Goal: Transaction & Acquisition: Book appointment/travel/reservation

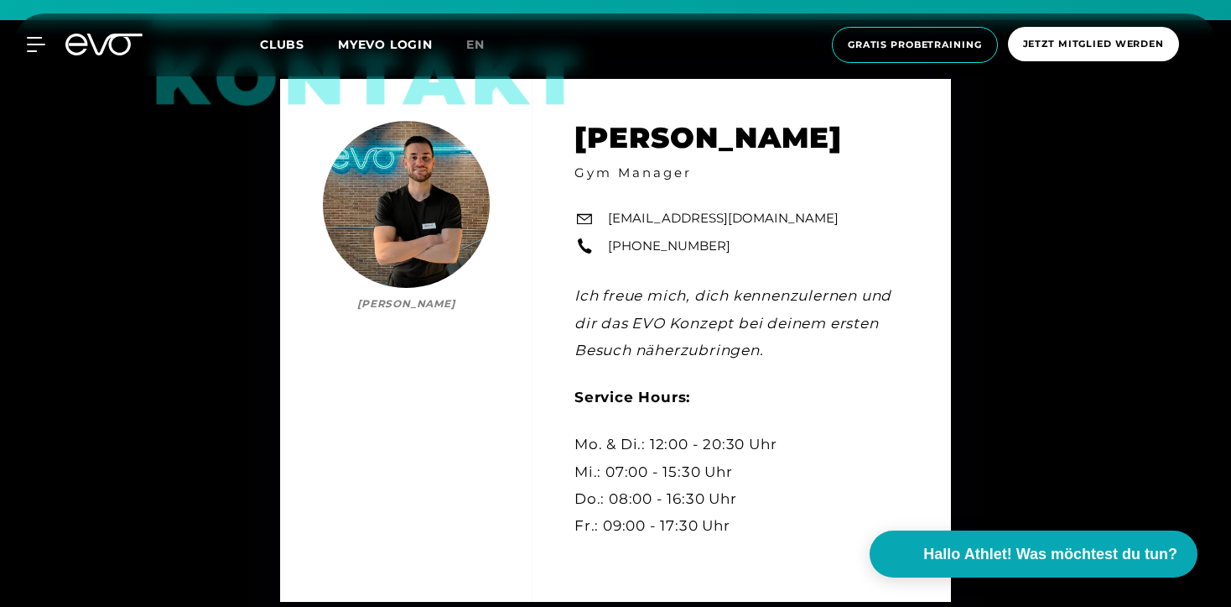
scroll to position [201, 0]
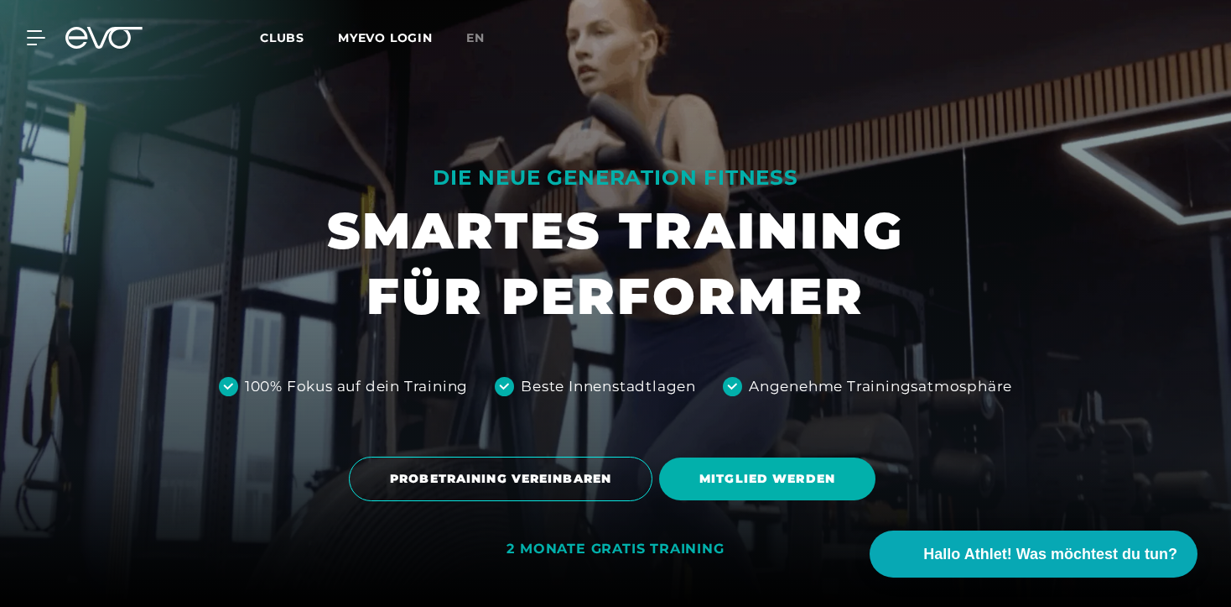
click at [46, 38] on div "MyEVO Login Über EVO Mitgliedschaften Probetraining TAGESPASS EVO Studios [GEOG…" at bounding box center [26, 37] width 59 height 15
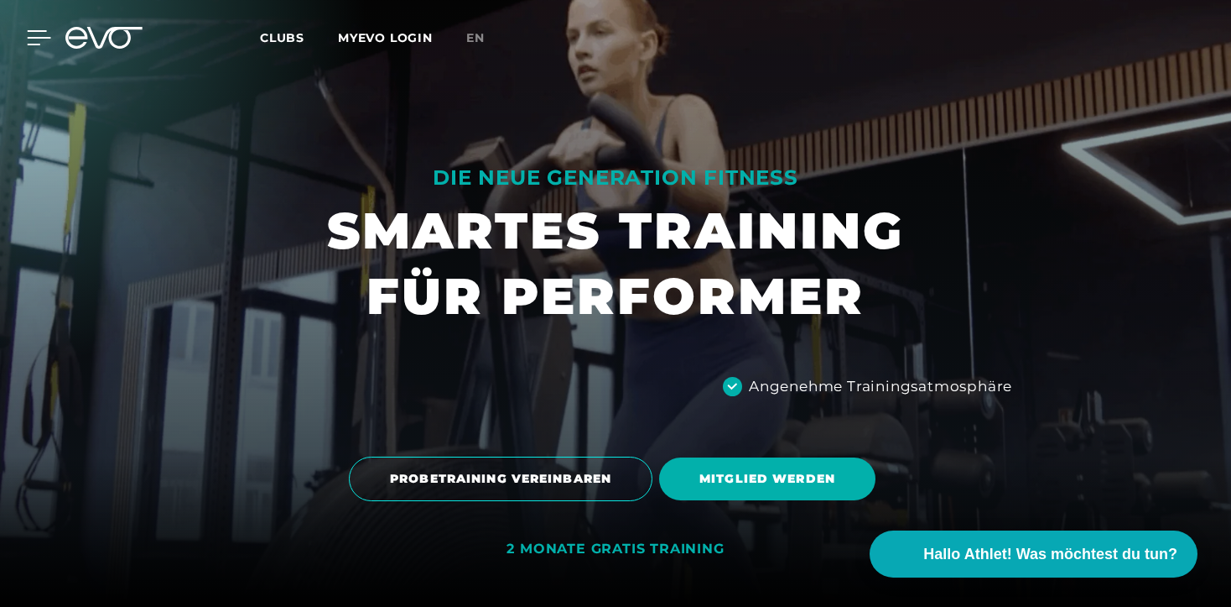
click at [38, 38] on icon at bounding box center [39, 37] width 23 height 13
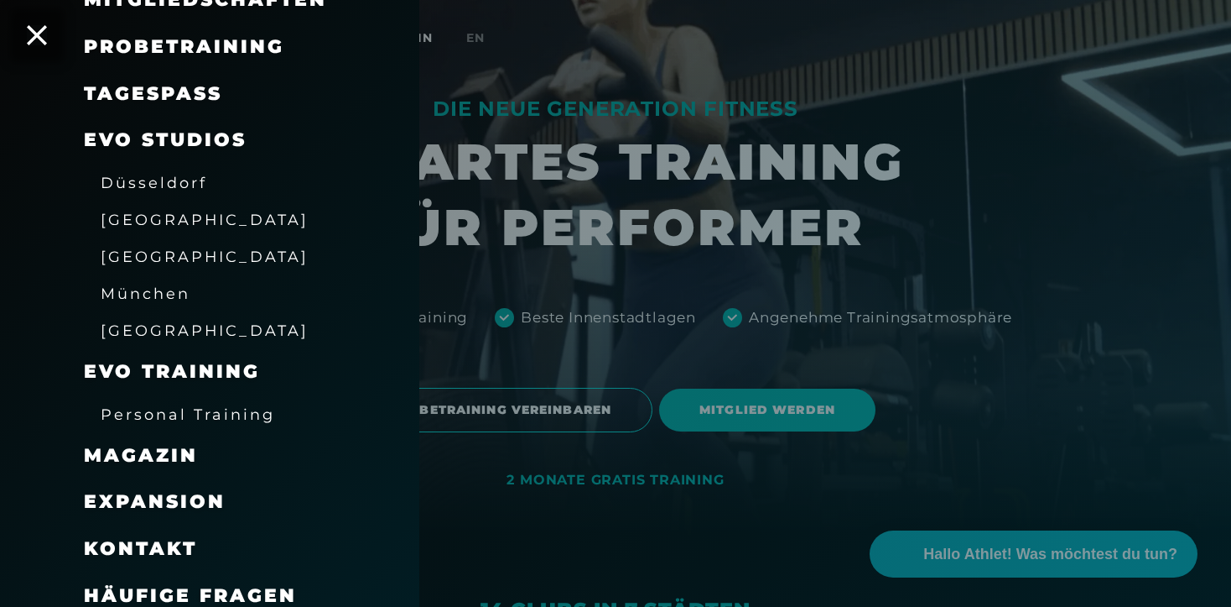
scroll to position [70, 0]
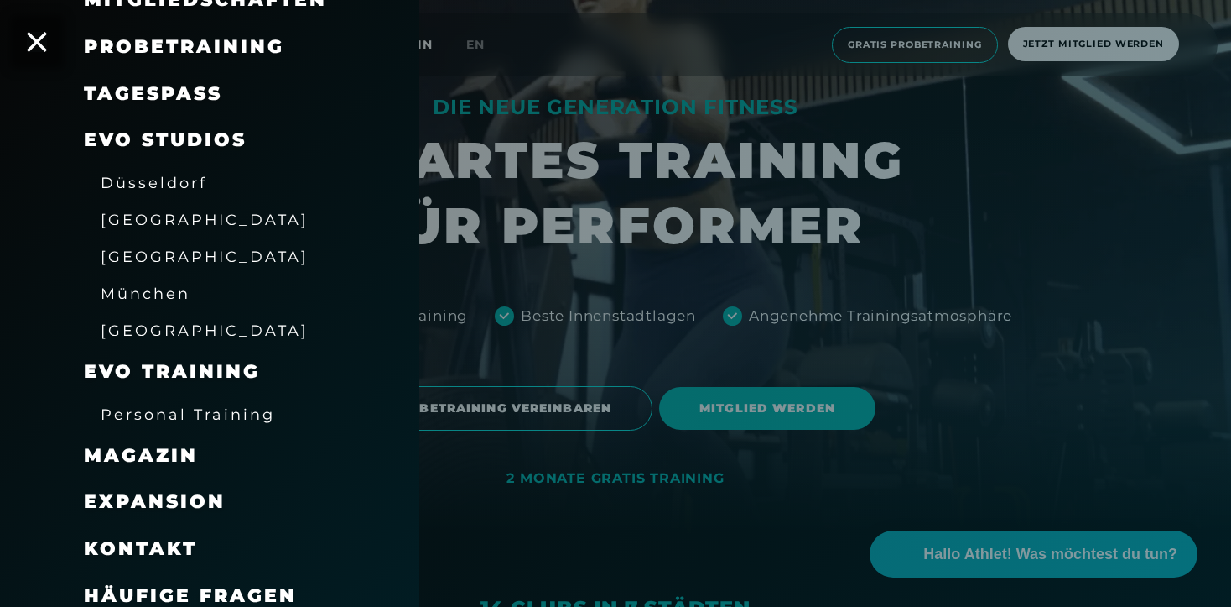
click at [125, 542] on span "Kontakt" at bounding box center [140, 548] width 113 height 23
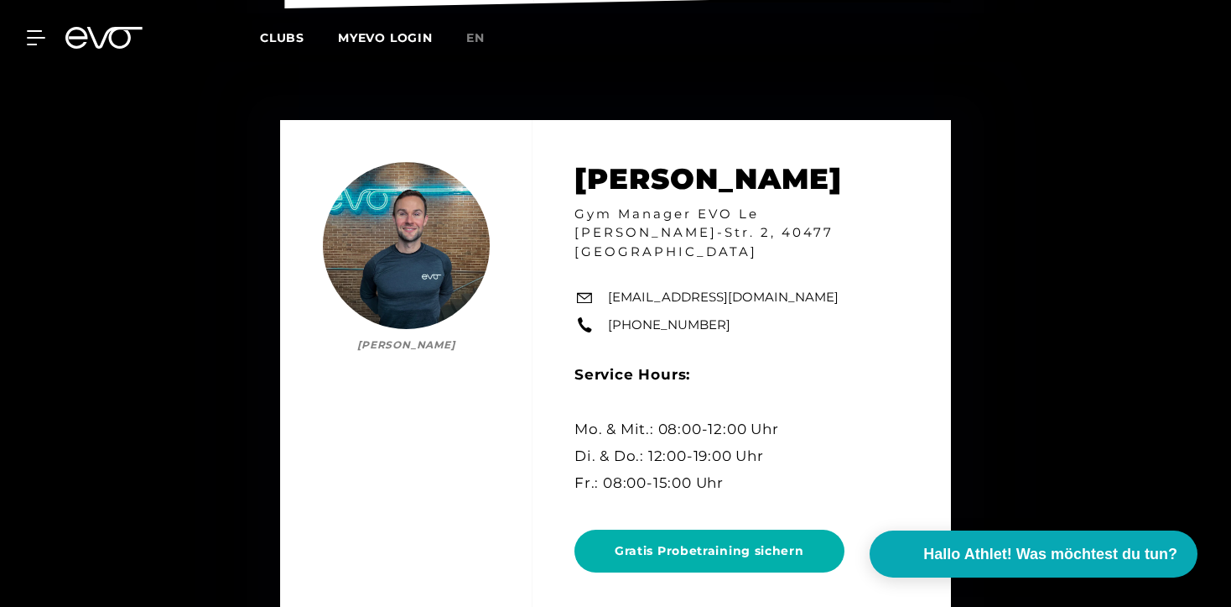
scroll to position [3142, 0]
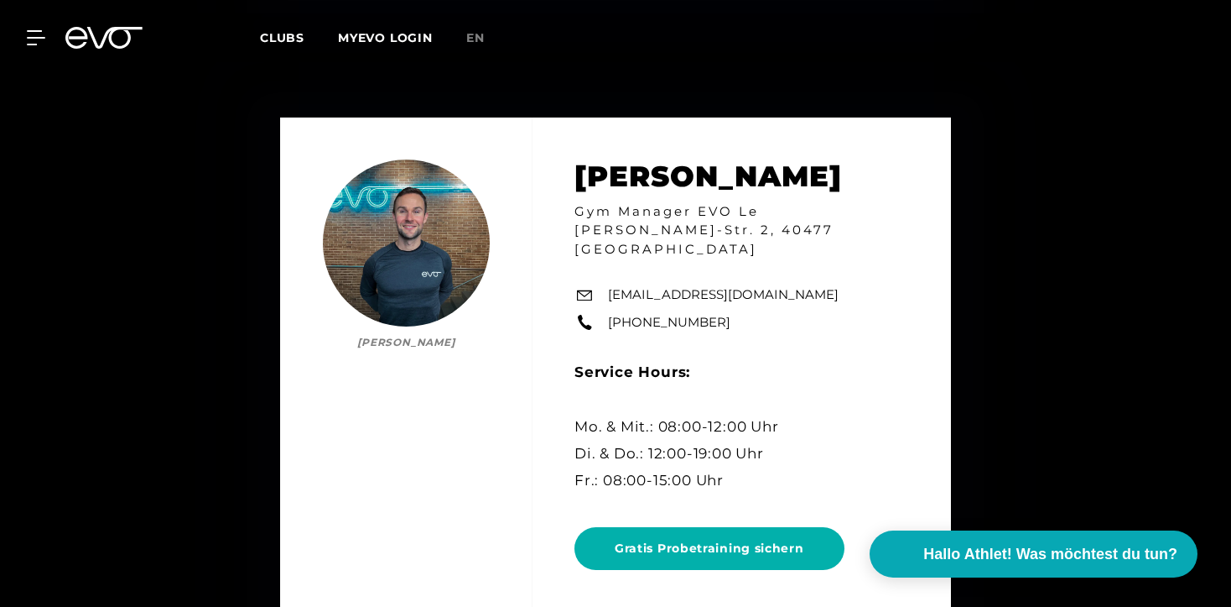
click at [27, 45] on div "MyEVO Login Über EVO Mitgliedschaften Probetraining TAGESPASS EVO Studios [GEOG…" at bounding box center [615, 37] width 1225 height 49
click at [13, 34] on div "MyEVO Login Über EVO Mitgliedschaften Probetraining TAGESPASS EVO Studios [GEOG…" at bounding box center [615, 37] width 1231 height 75
click at [26, 36] on div at bounding box center [26, 37] width 50 height 15
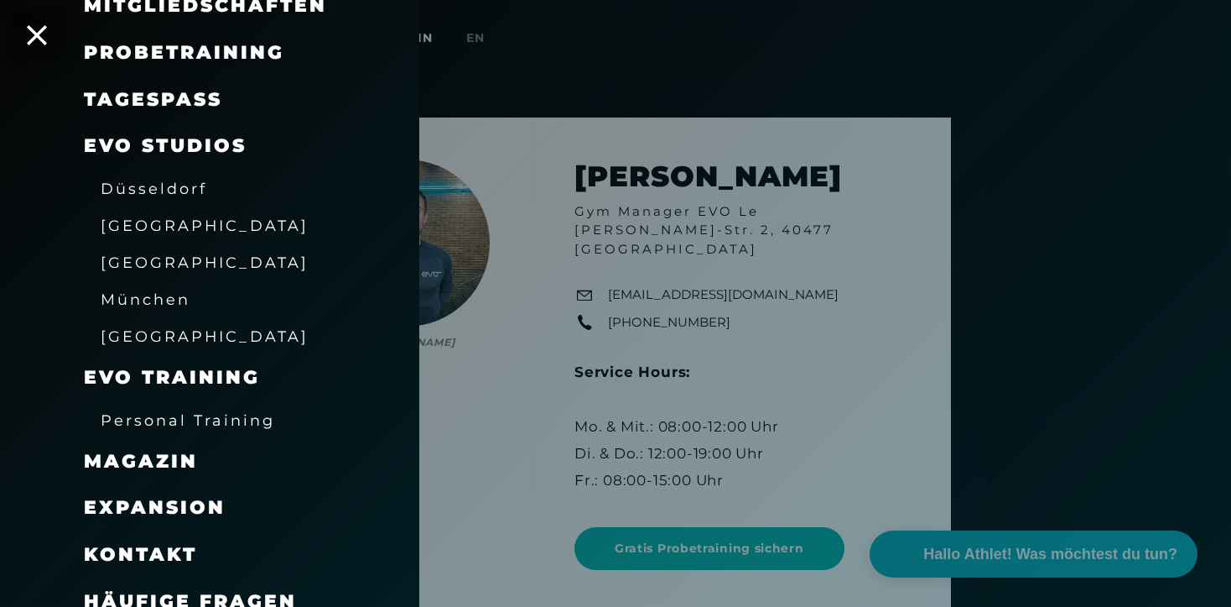
scroll to position [197, 0]
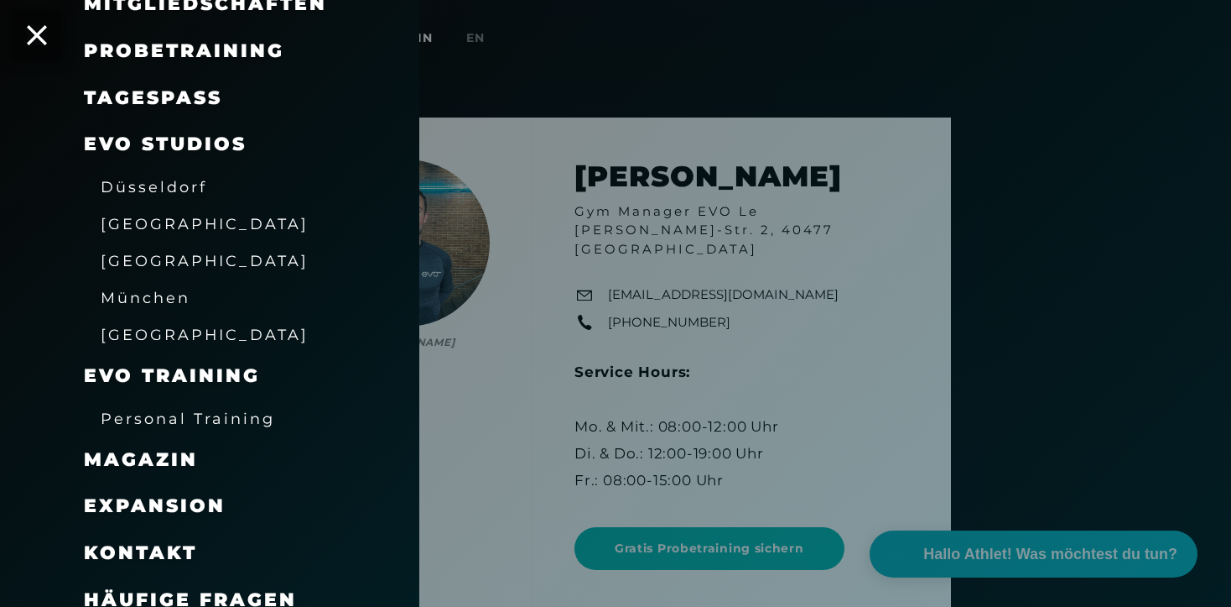
click at [168, 289] on span "München" at bounding box center [146, 298] width 90 height 18
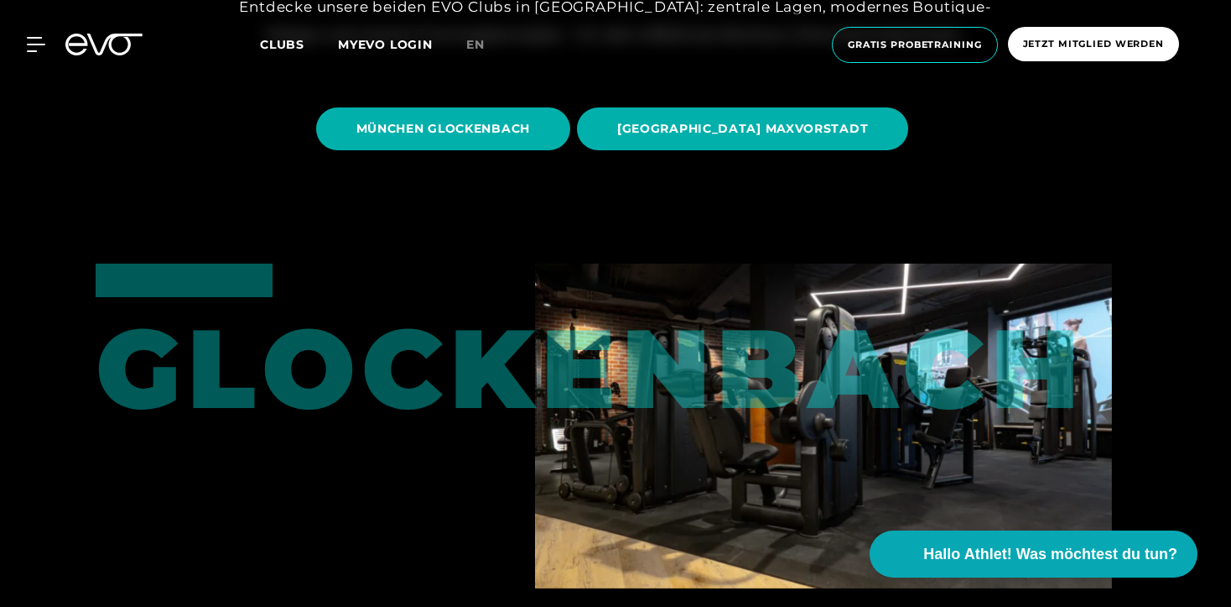
scroll to position [439, 0]
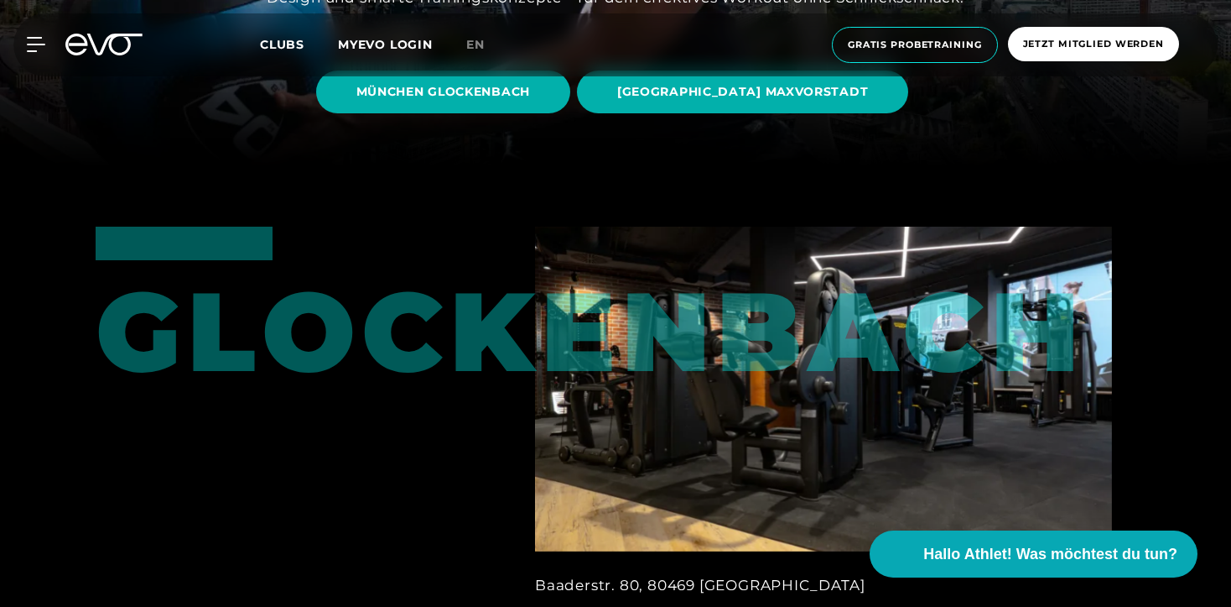
click at [699, 118] on link "[GEOGRAPHIC_DATA] MAXVORSTADT" at bounding box center [746, 92] width 338 height 68
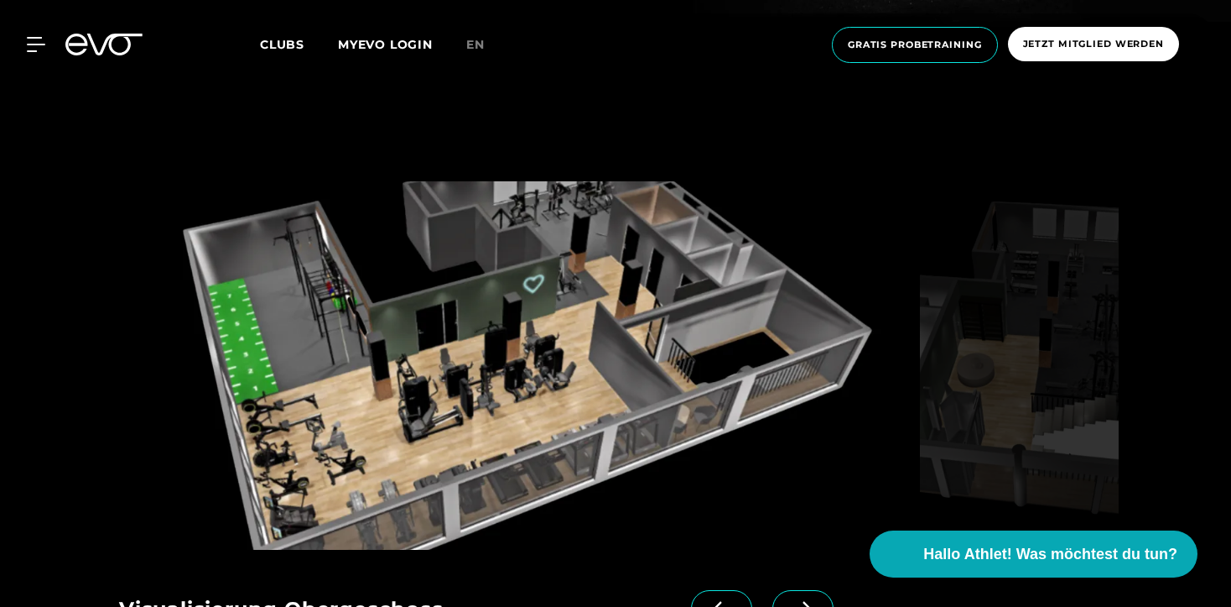
scroll to position [2272, 0]
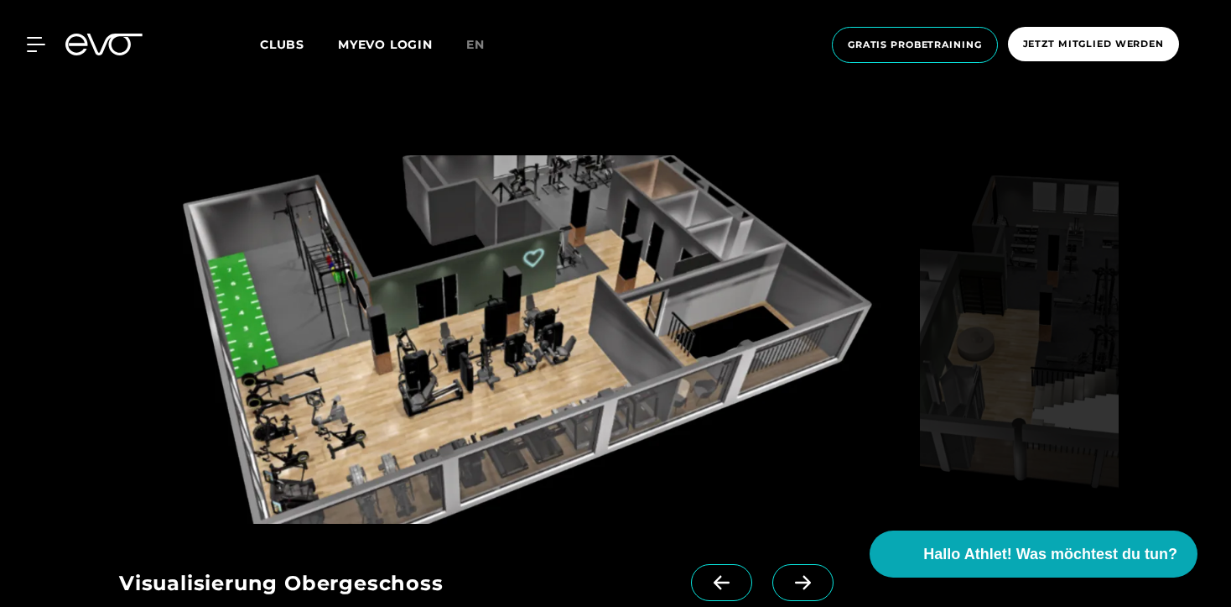
click at [785, 564] on span at bounding box center [803, 582] width 61 height 37
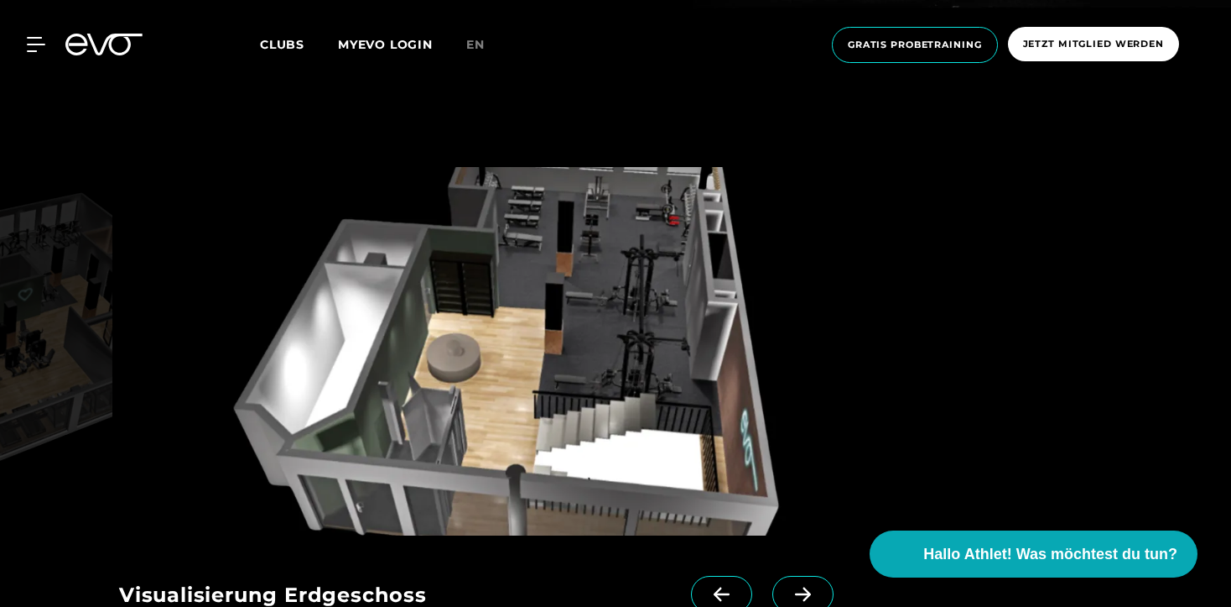
scroll to position [2289, 0]
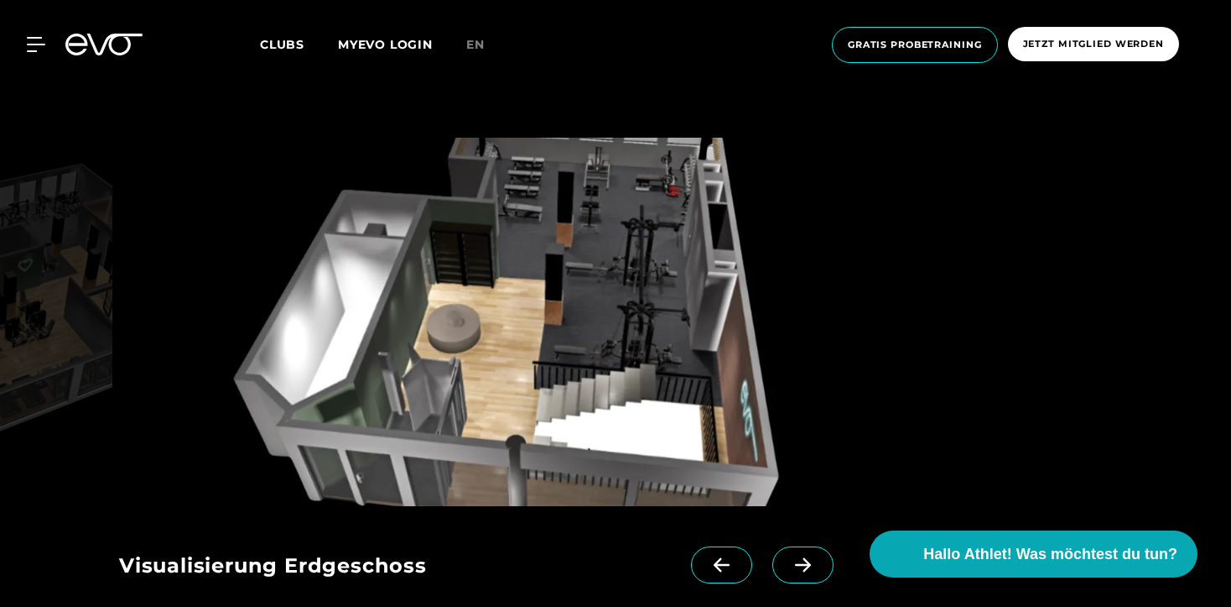
click at [719, 557] on icon at bounding box center [721, 564] width 29 height 15
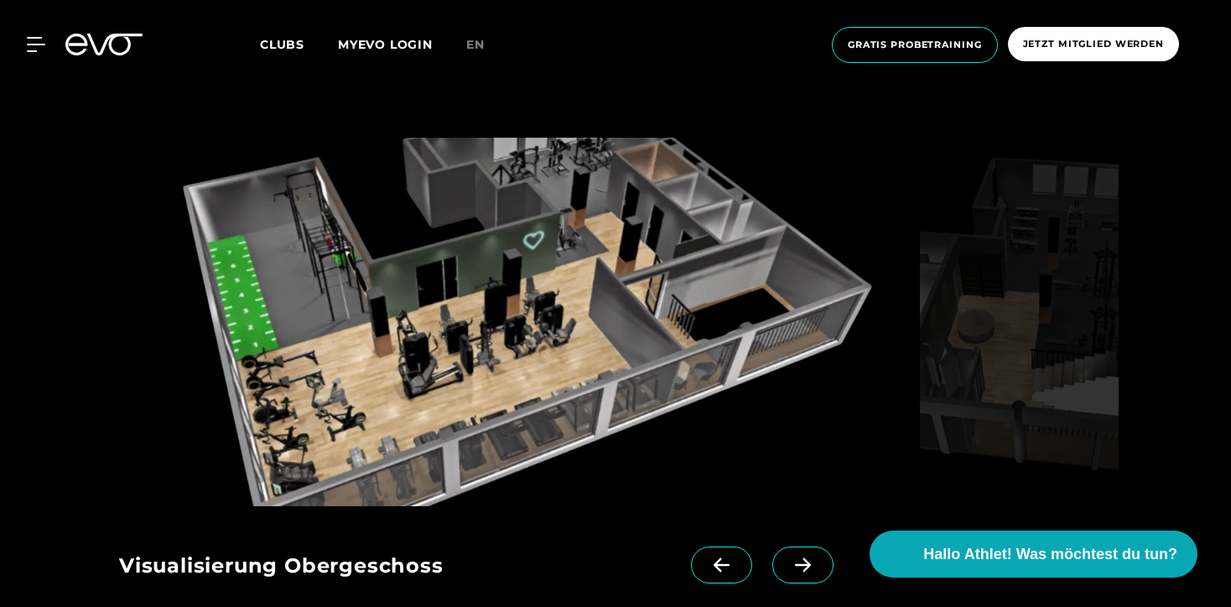
click at [41, 55] on div "MyEVO Login Über EVO Mitgliedschaften Probetraining TAGESPASS EVO Studios [GEOG…" at bounding box center [615, 44] width 1225 height 63
click at [36, 49] on icon at bounding box center [39, 44] width 24 height 15
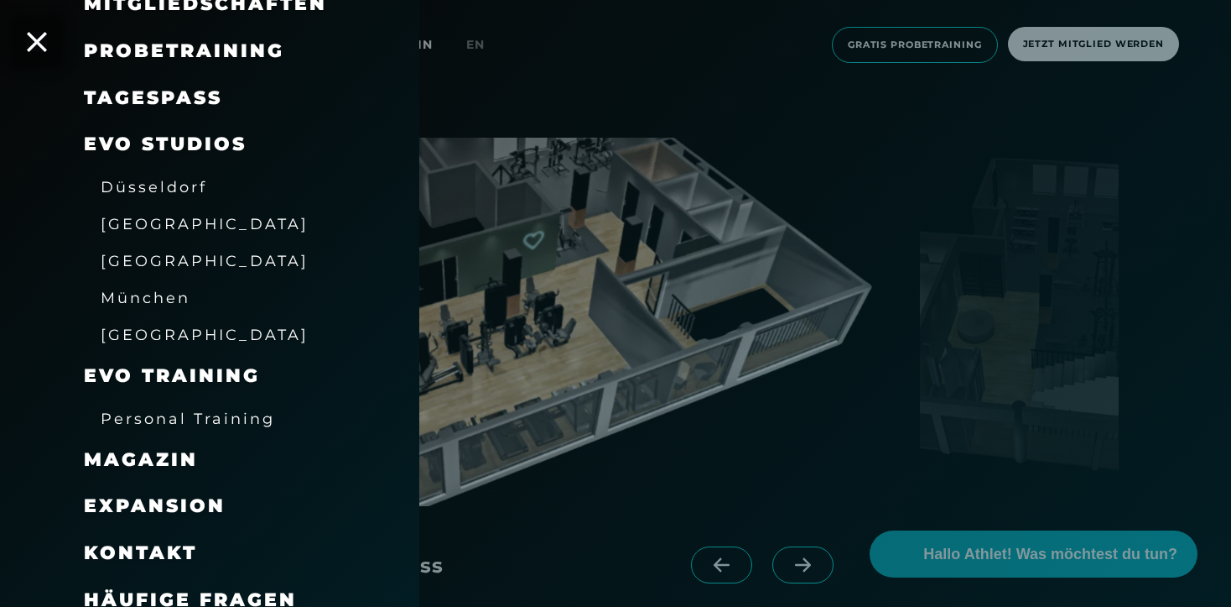
click at [141, 216] on span "[GEOGRAPHIC_DATA]" at bounding box center [205, 224] width 208 height 18
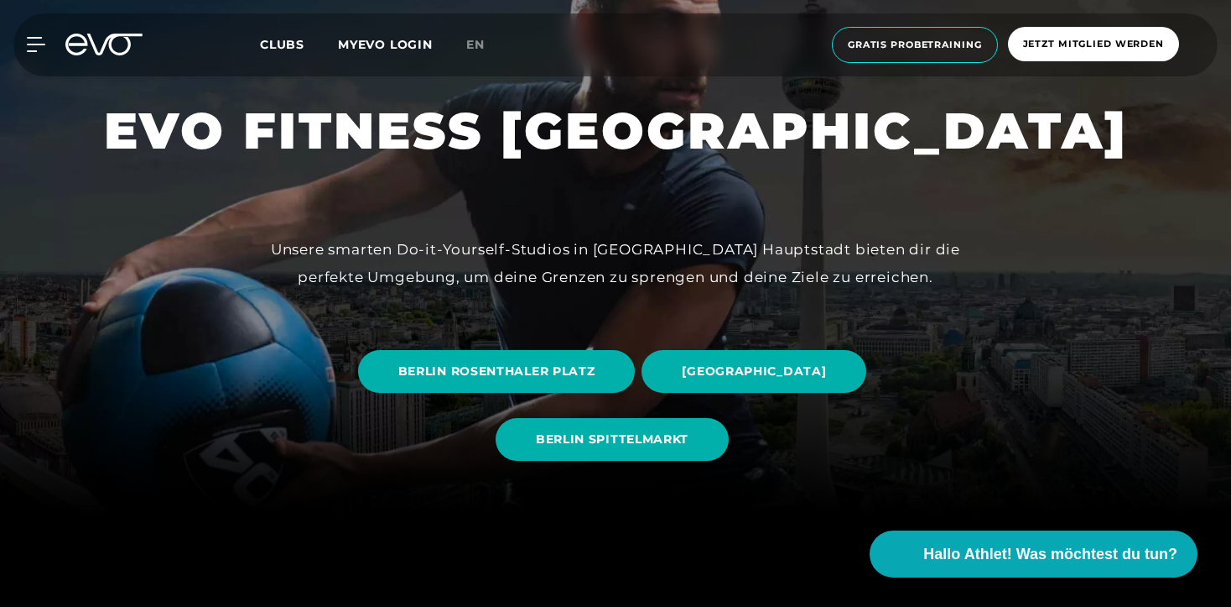
scroll to position [96, 0]
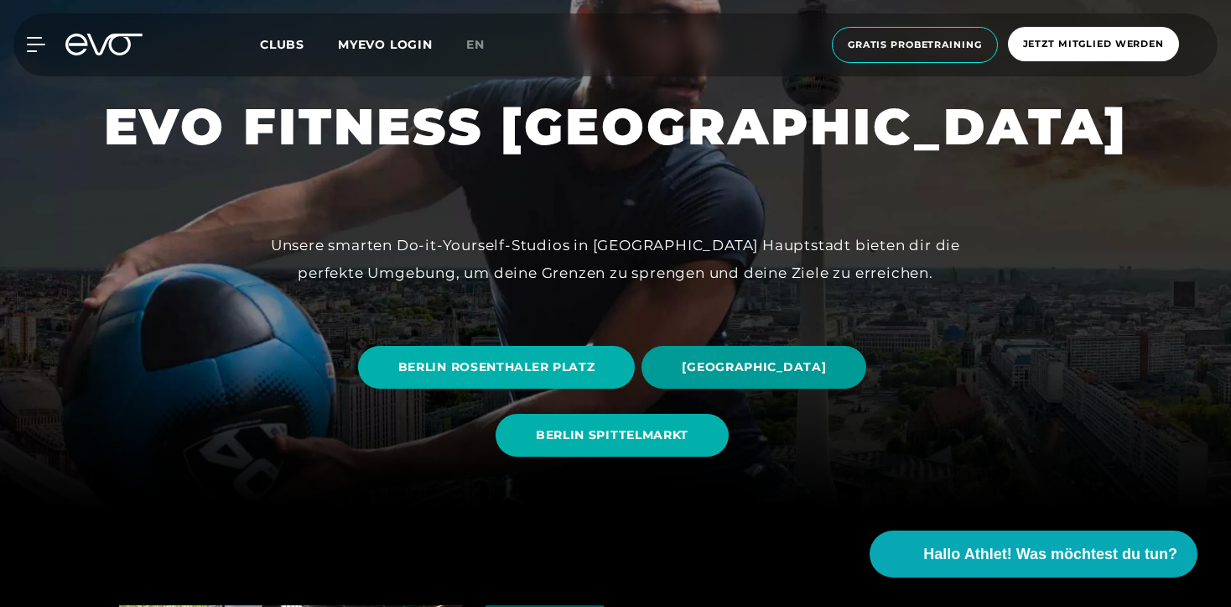
click at [711, 356] on span "[GEOGRAPHIC_DATA]" at bounding box center [754, 367] width 225 height 43
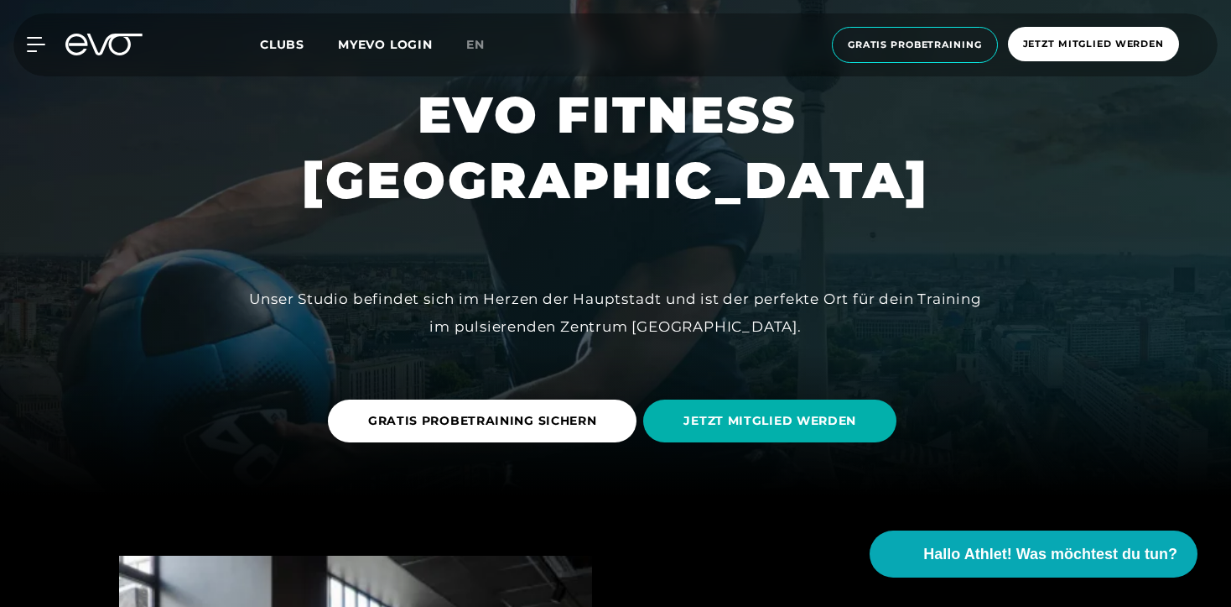
scroll to position [111, 0]
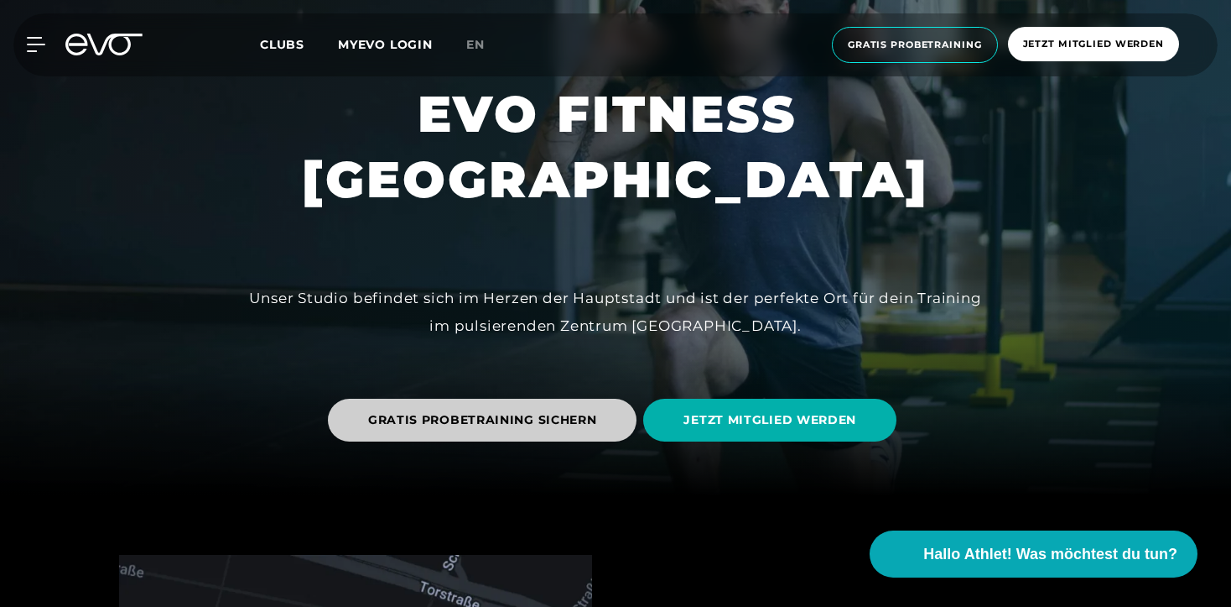
click at [572, 417] on span "GRATIS PROBETRAINING SICHERN" at bounding box center [482, 420] width 229 height 18
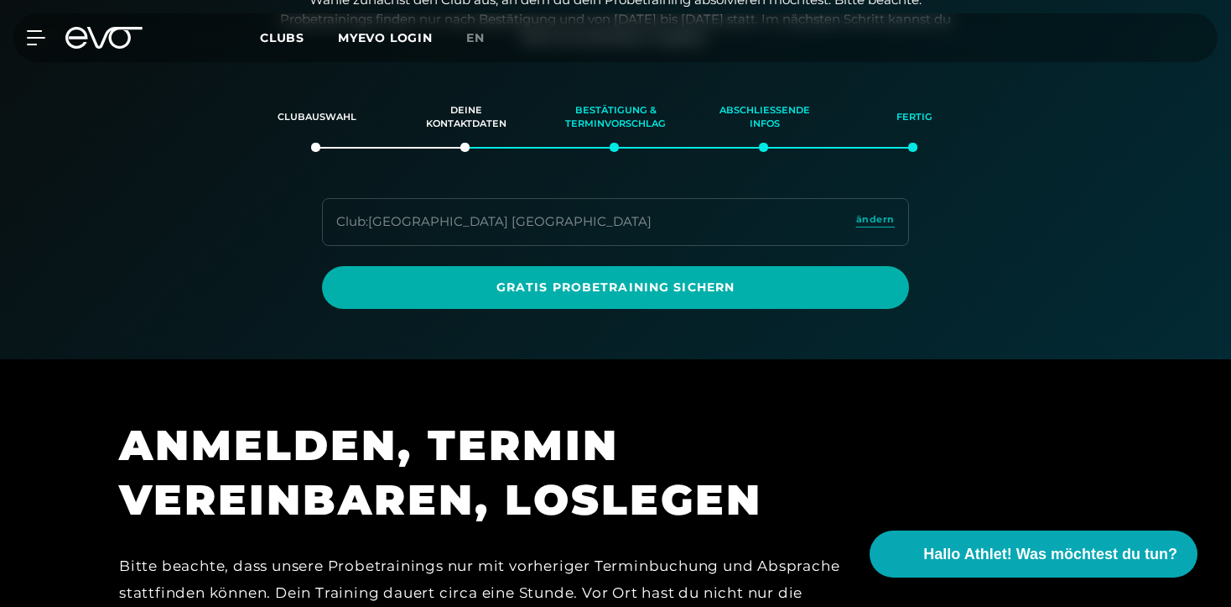
scroll to position [287, 0]
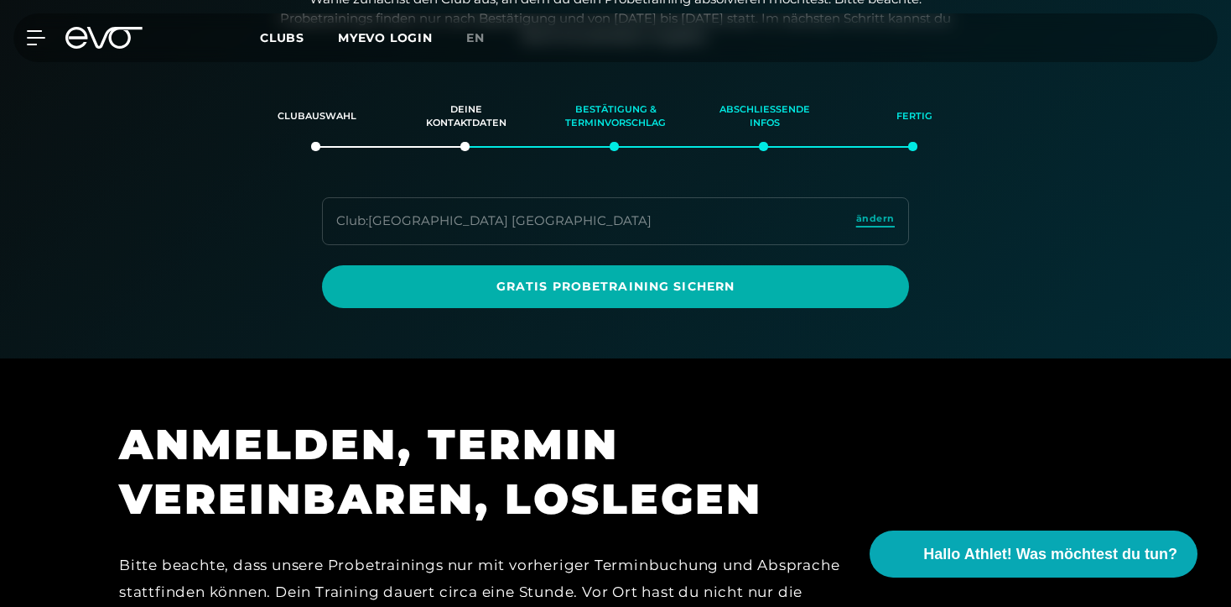
click at [867, 217] on span "ändern" at bounding box center [875, 218] width 39 height 14
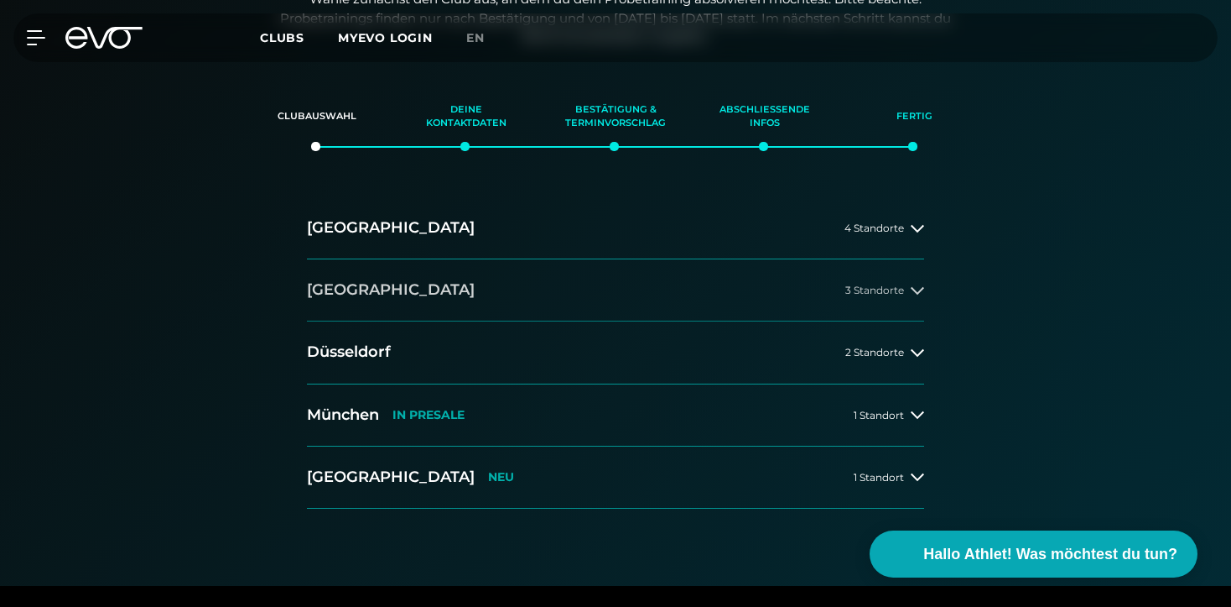
click at [637, 304] on button "[GEOGRAPHIC_DATA] 3 Standorte" at bounding box center [615, 290] width 617 height 62
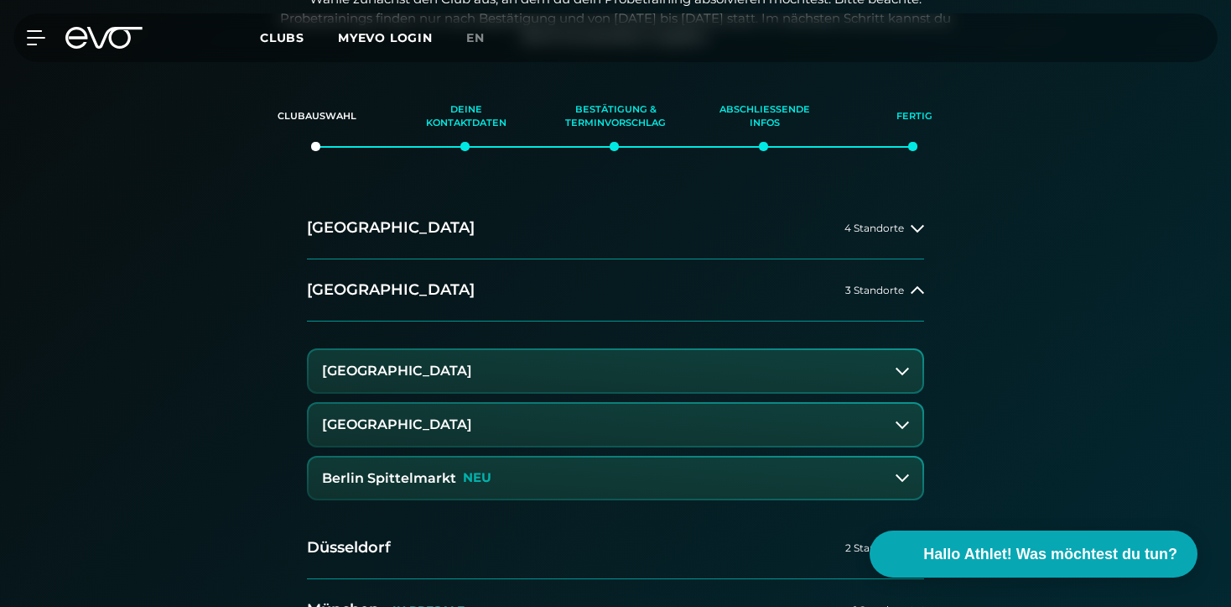
click at [489, 404] on button "[GEOGRAPHIC_DATA]" at bounding box center [616, 425] width 614 height 42
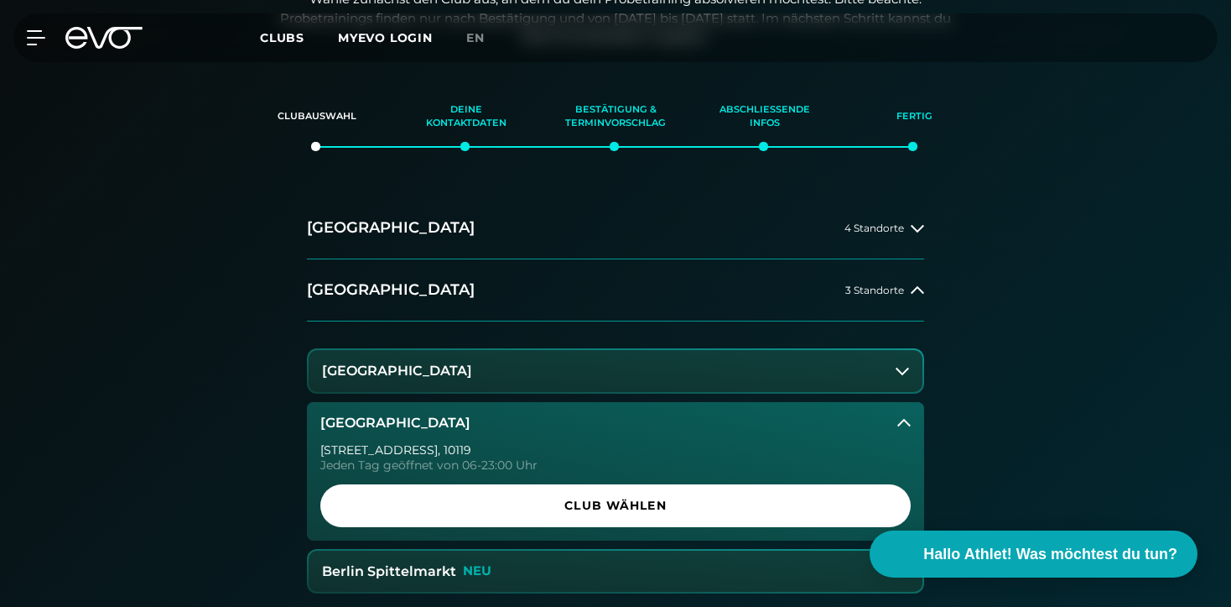
click at [497, 353] on button "[GEOGRAPHIC_DATA]" at bounding box center [616, 371] width 614 height 42
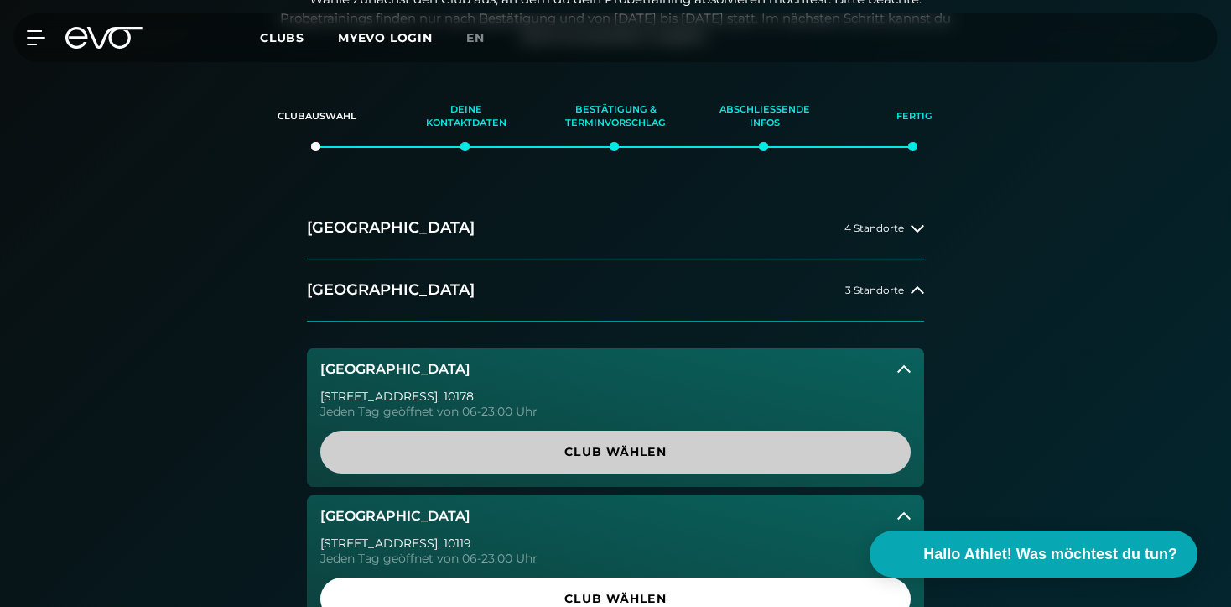
click at [534, 435] on link "Club wählen" at bounding box center [615, 451] width 591 height 43
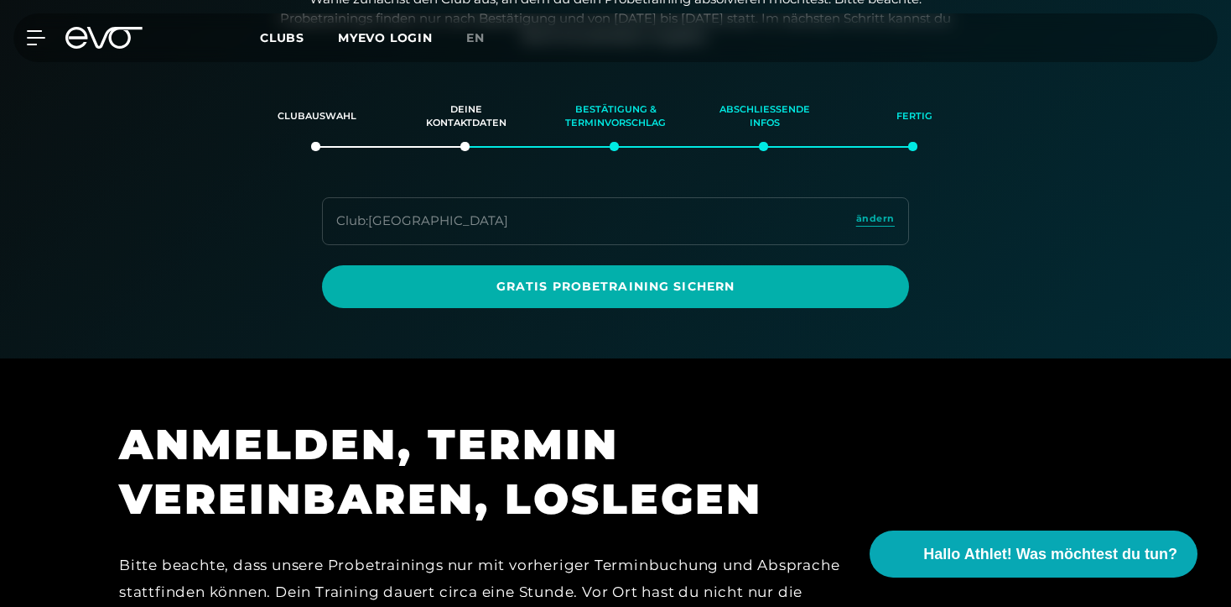
click at [98, 44] on icon at bounding box center [103, 38] width 77 height 22
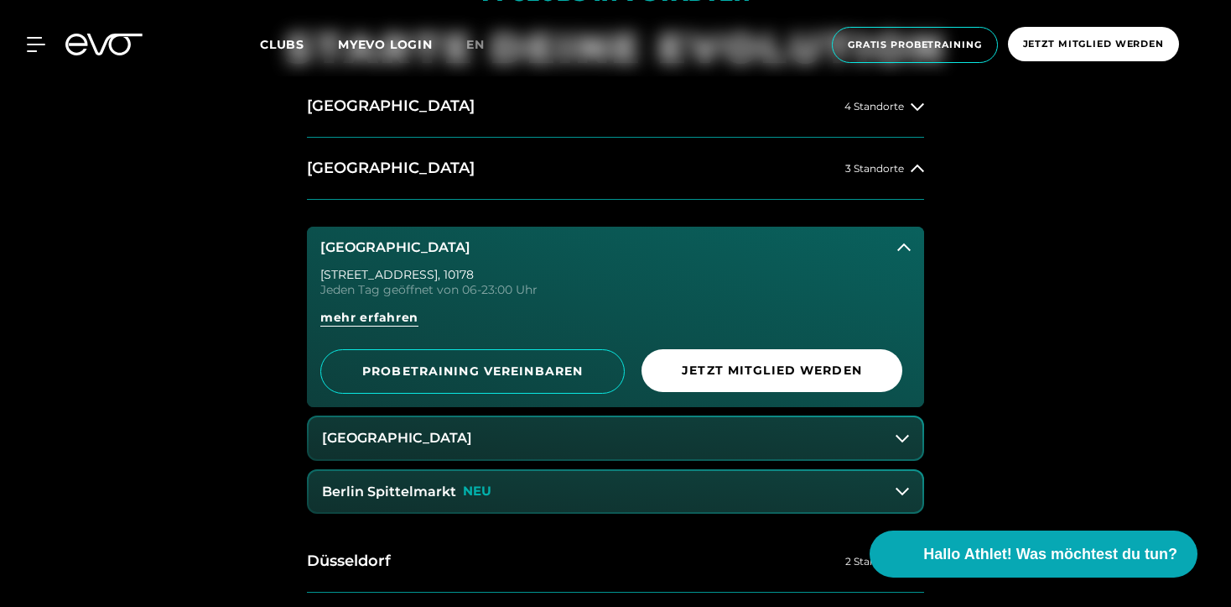
scroll to position [690, 0]
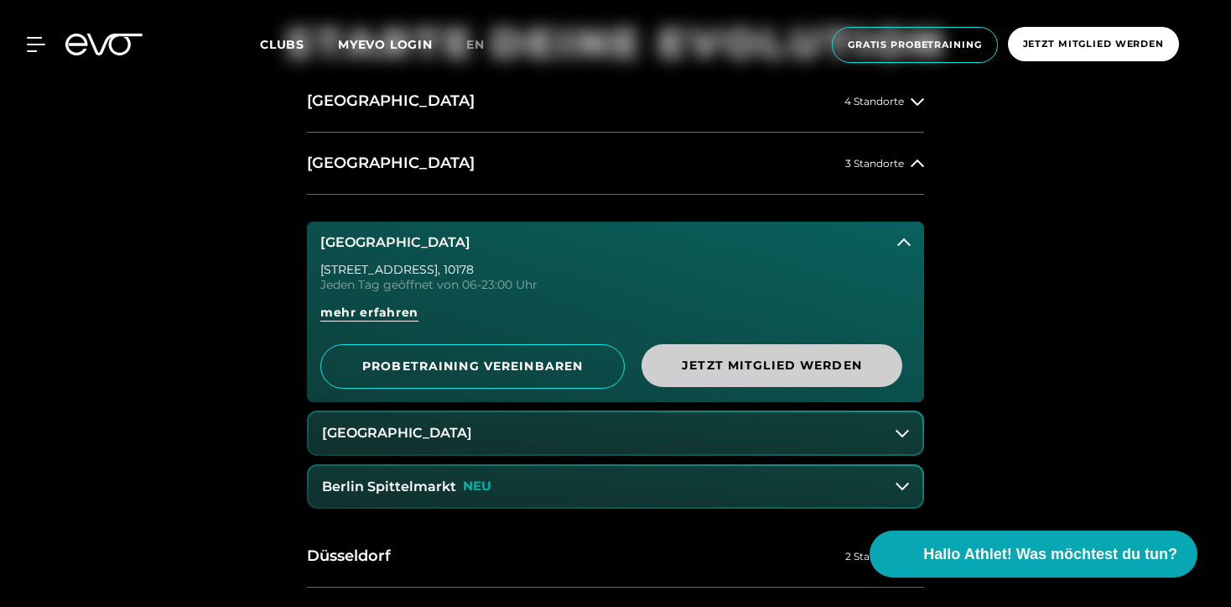
click at [761, 357] on span "Jetzt Mitglied werden" at bounding box center [772, 366] width 180 height 18
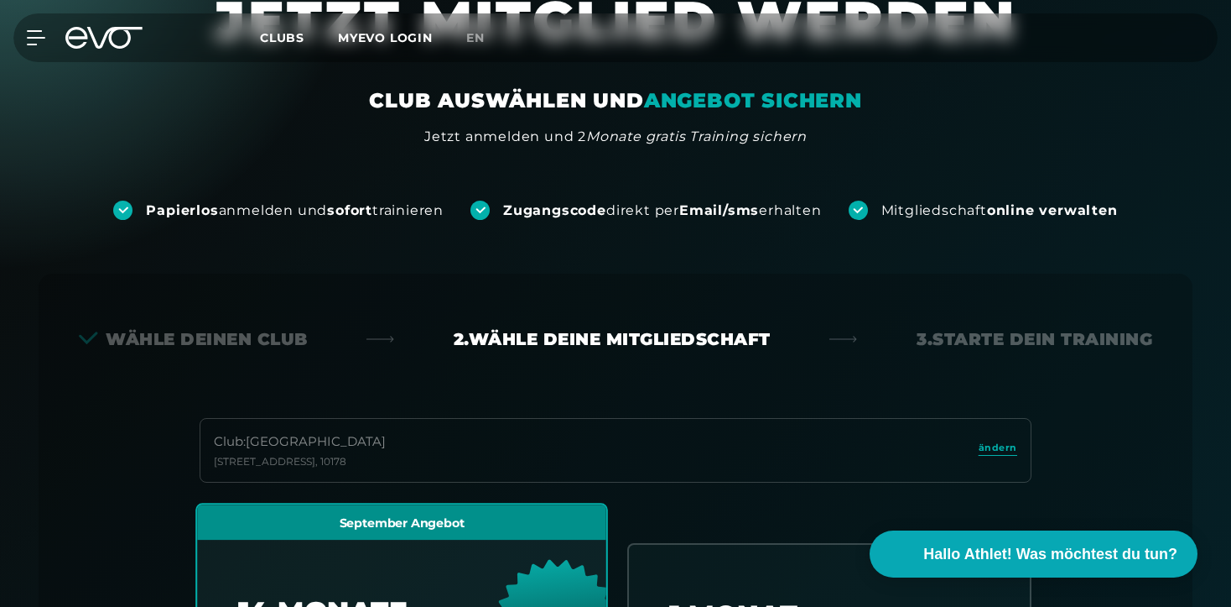
scroll to position [96, 0]
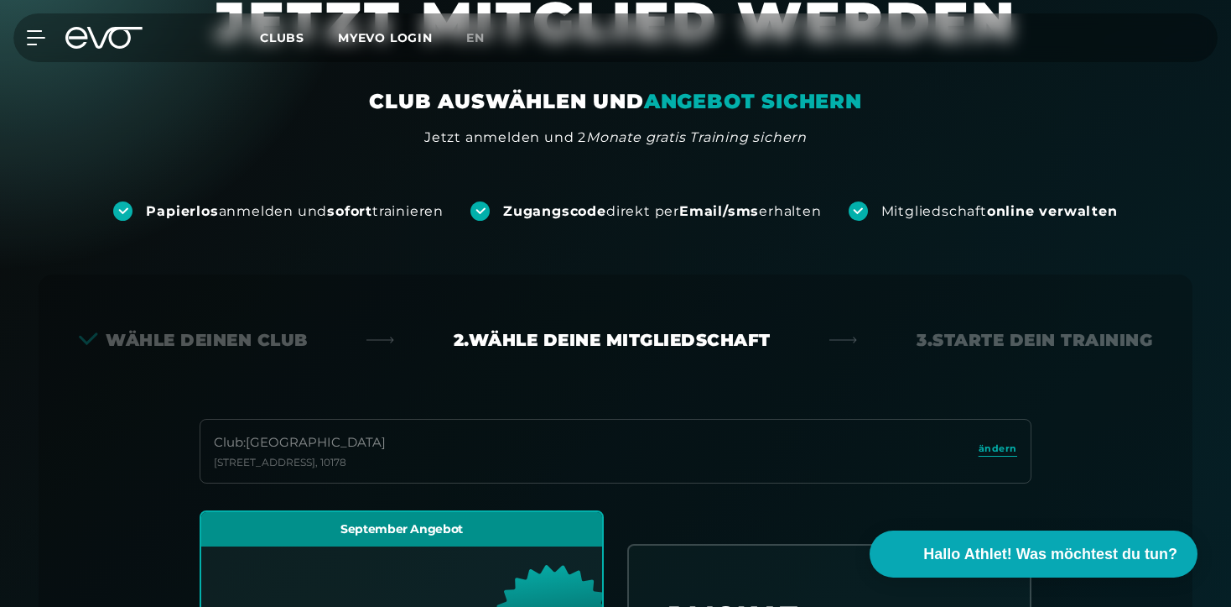
click at [98, 43] on icon at bounding box center [103, 38] width 77 height 22
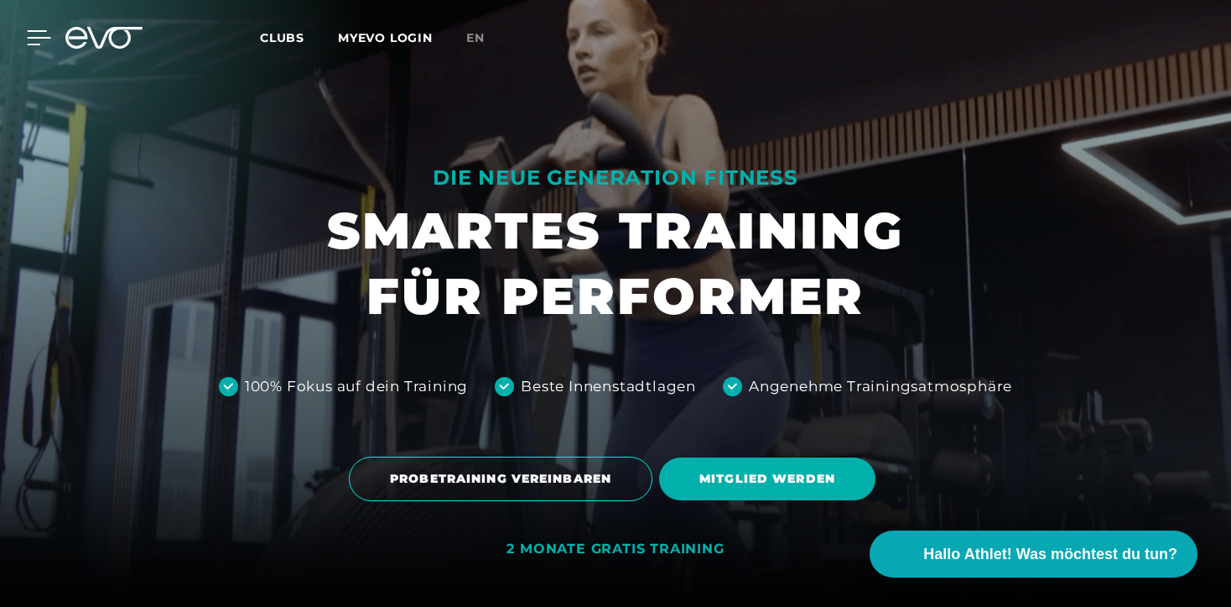
click at [41, 44] on icon at bounding box center [39, 37] width 24 height 15
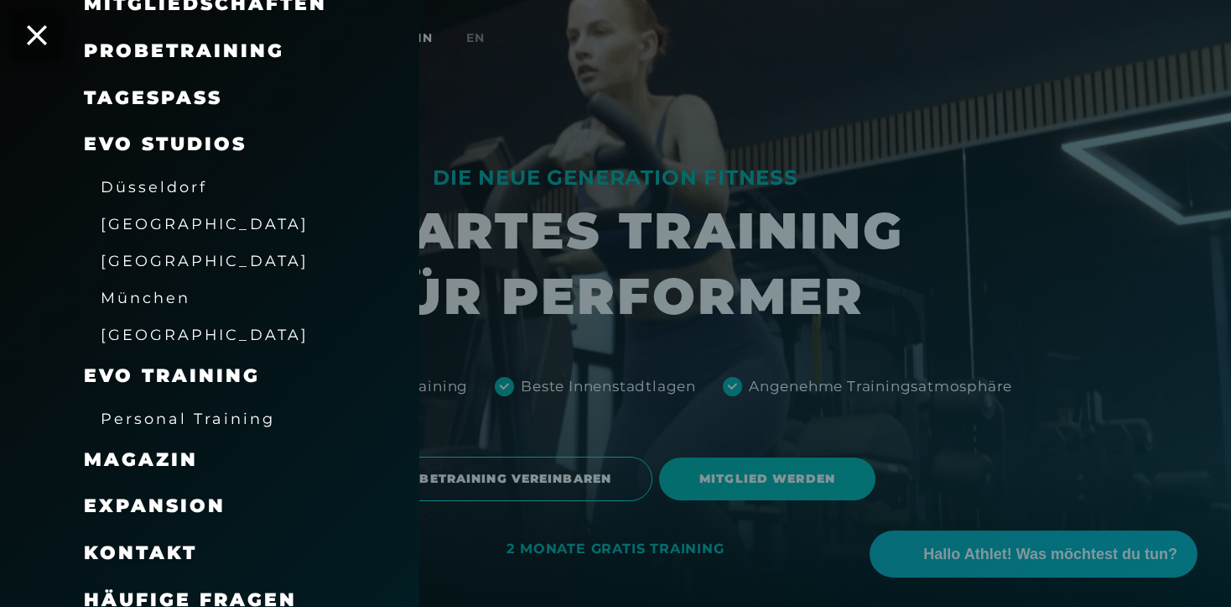
click at [200, 54] on span "Probetraining" at bounding box center [184, 50] width 200 height 23
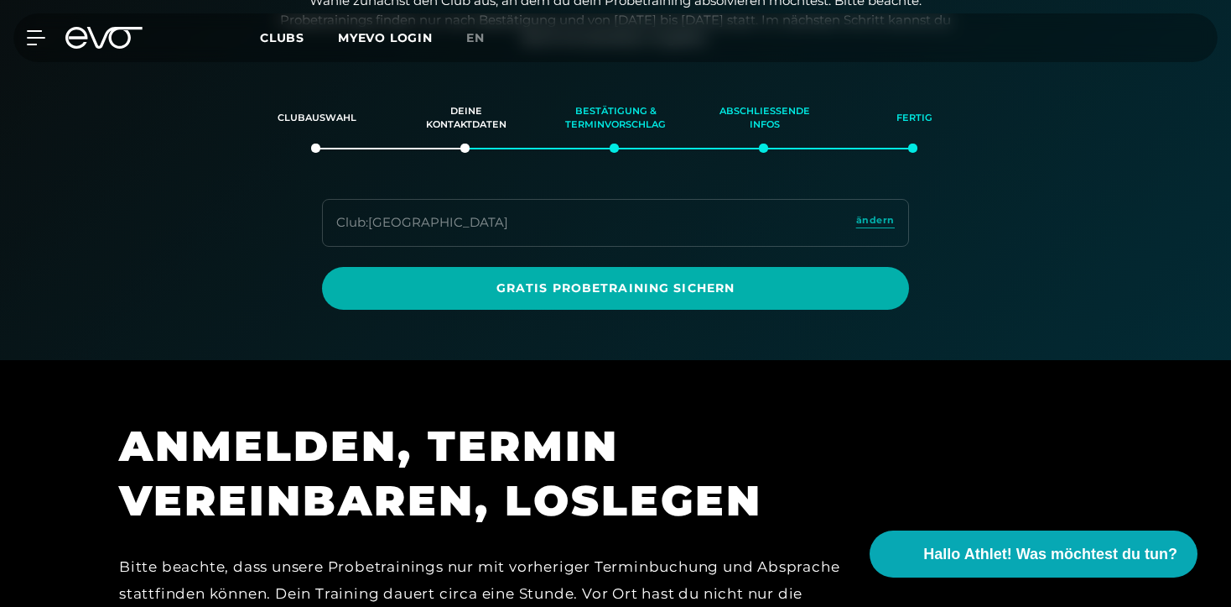
scroll to position [287, 0]
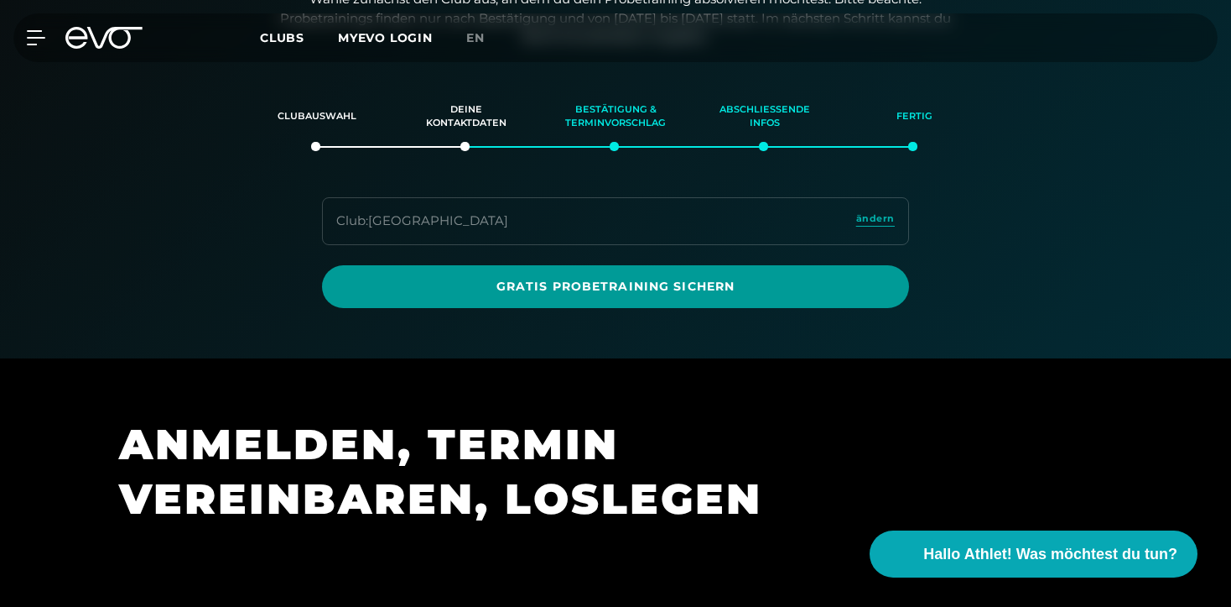
click at [455, 281] on span "Gratis Probetraining sichern" at bounding box center [615, 287] width 507 height 18
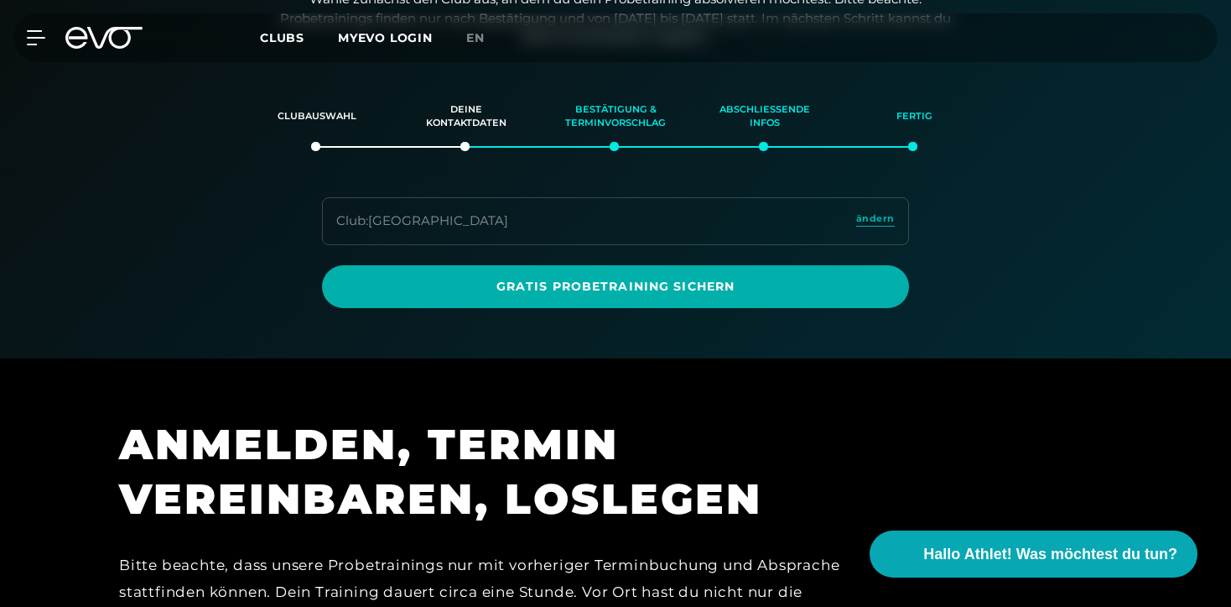
click at [99, 33] on icon at bounding box center [103, 38] width 77 height 22
